Goal: Book appointment/travel/reservation

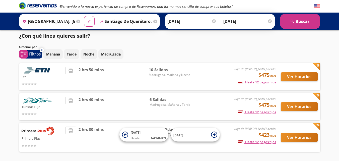
scroll to position [22, 0]
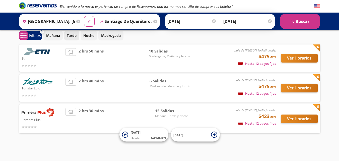
click at [73, 33] on p "Tarde" at bounding box center [72, 35] width 10 height 5
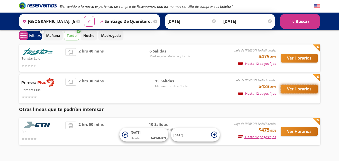
click at [305, 89] on button "Ver Horarios" at bounding box center [299, 89] width 37 height 9
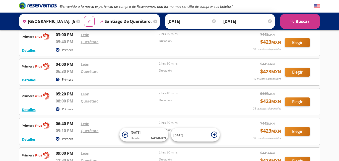
scroll to position [295, 0]
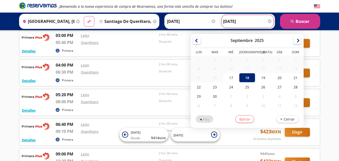
click at [238, 25] on input "[DATE]" at bounding box center [247, 21] width 49 height 13
click at [237, 25] on input "[DATE]" at bounding box center [247, 21] width 49 height 13
click at [239, 23] on input "[DATE]" at bounding box center [247, 21] width 49 height 13
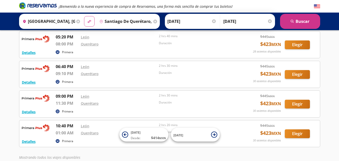
scroll to position [386, 0]
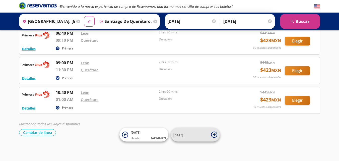
click at [215, 135] on icon at bounding box center [214, 134] width 3 height 3
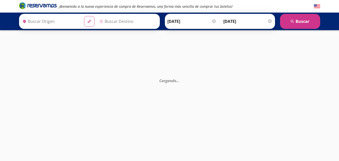
type input "[GEOGRAPHIC_DATA], [GEOGRAPHIC_DATA]"
type input "Santiago de Querétaro, [GEOGRAPHIC_DATA]"
click at [92, 23] on button "material-symbols:compare-arrows-rounded" at bounding box center [90, 22] width 10 height 10
type input "Santiago de Querétaro, [GEOGRAPHIC_DATA]"
type input "[GEOGRAPHIC_DATA], [GEOGRAPHIC_DATA]"
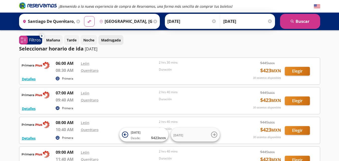
click at [115, 39] on p "Madrugada" at bounding box center [111, 39] width 20 height 5
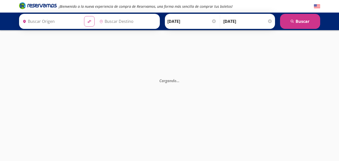
type input "Santiago de Querétaro, [GEOGRAPHIC_DATA]"
type input "[GEOGRAPHIC_DATA], [GEOGRAPHIC_DATA]"
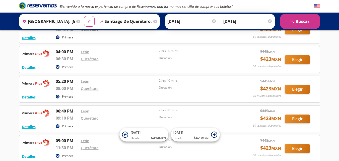
scroll to position [335, 0]
